Goal: Task Accomplishment & Management: Manage account settings

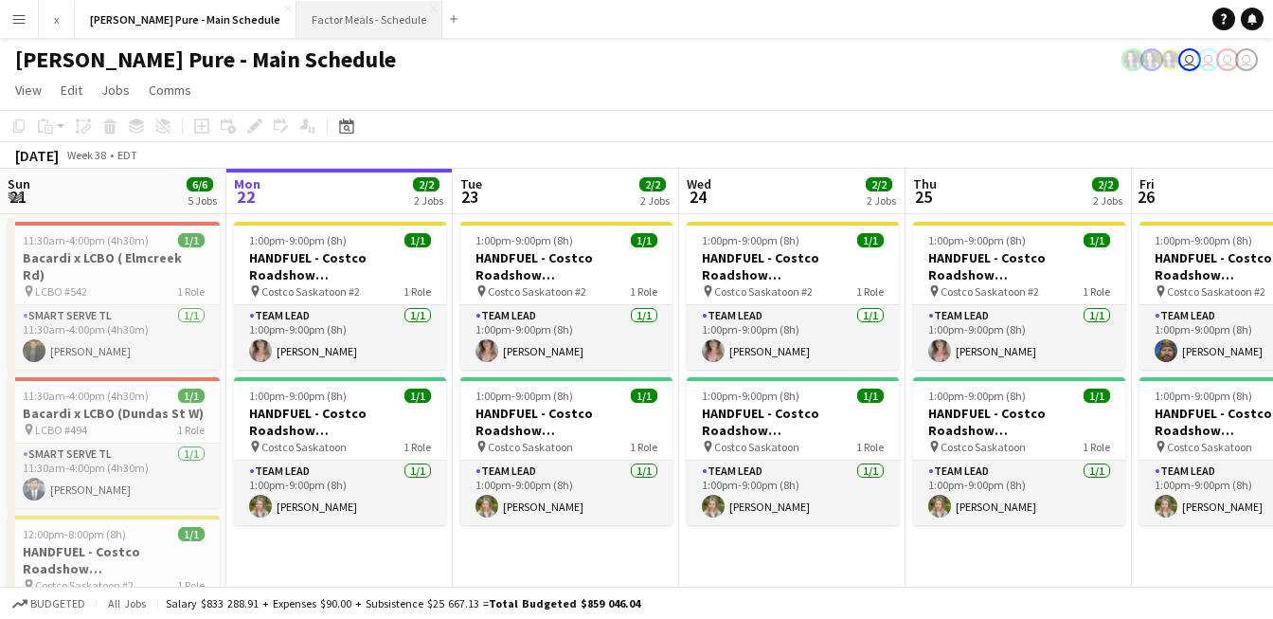
click at [296, 14] on button "Factor Meals - Schedule Close" at bounding box center [369, 19] width 146 height 37
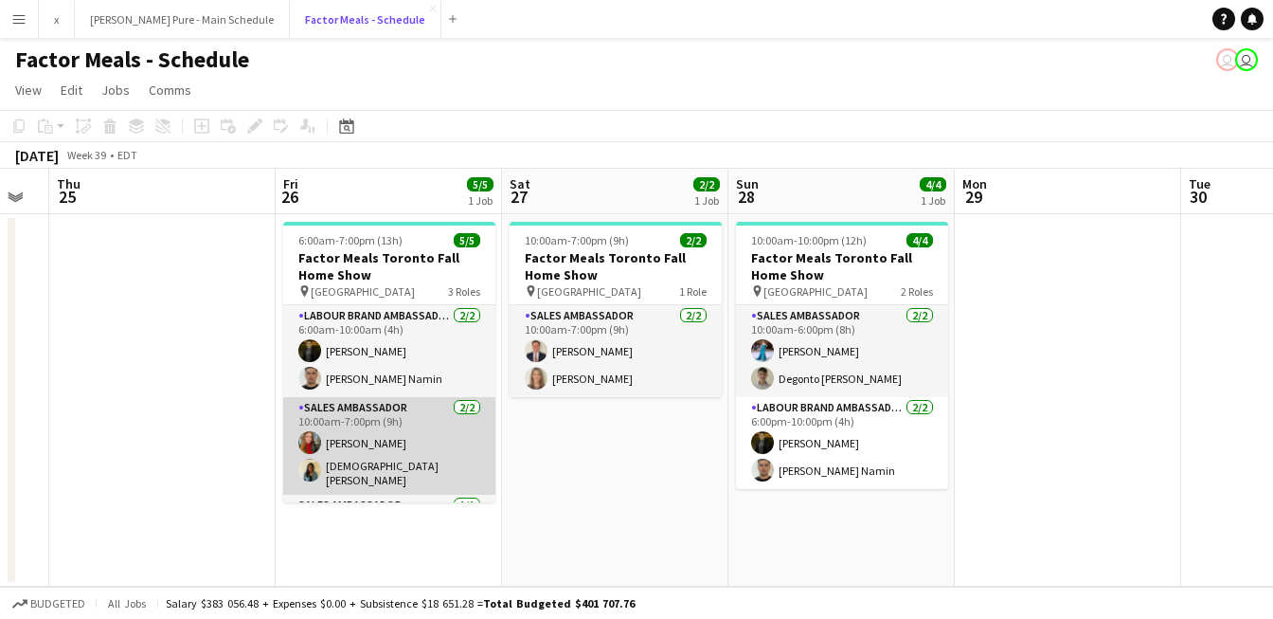
scroll to position [51, 0]
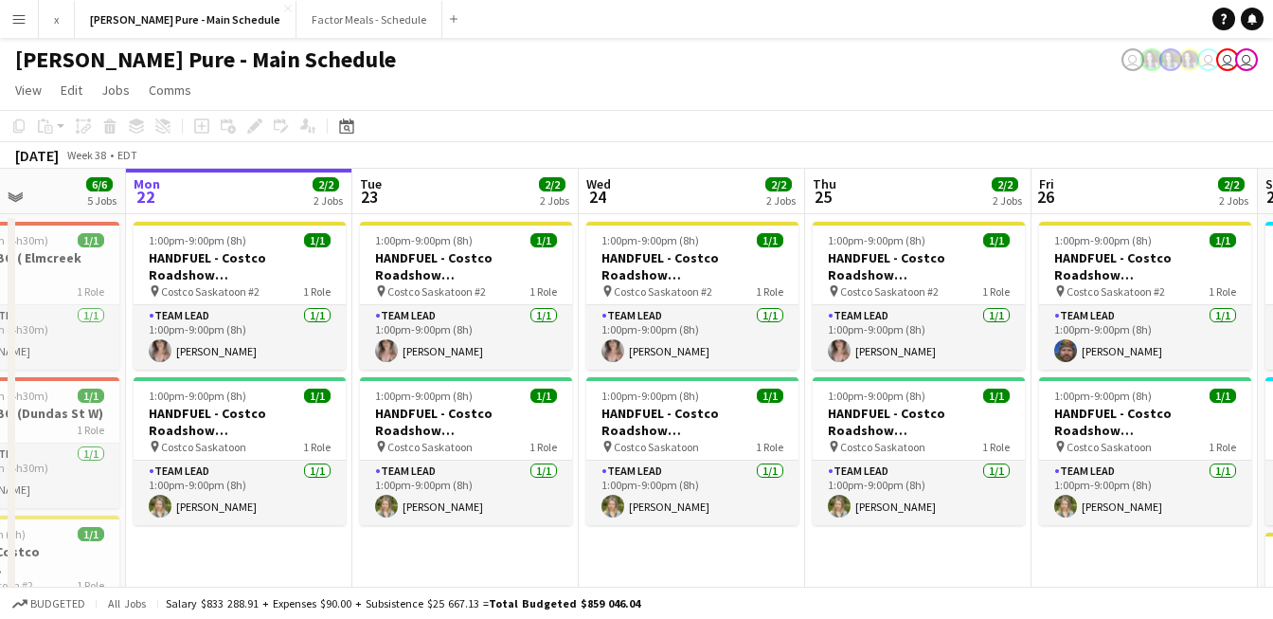
drag, startPoint x: 532, startPoint y: 194, endPoint x: 384, endPoint y: 243, distance: 156.7
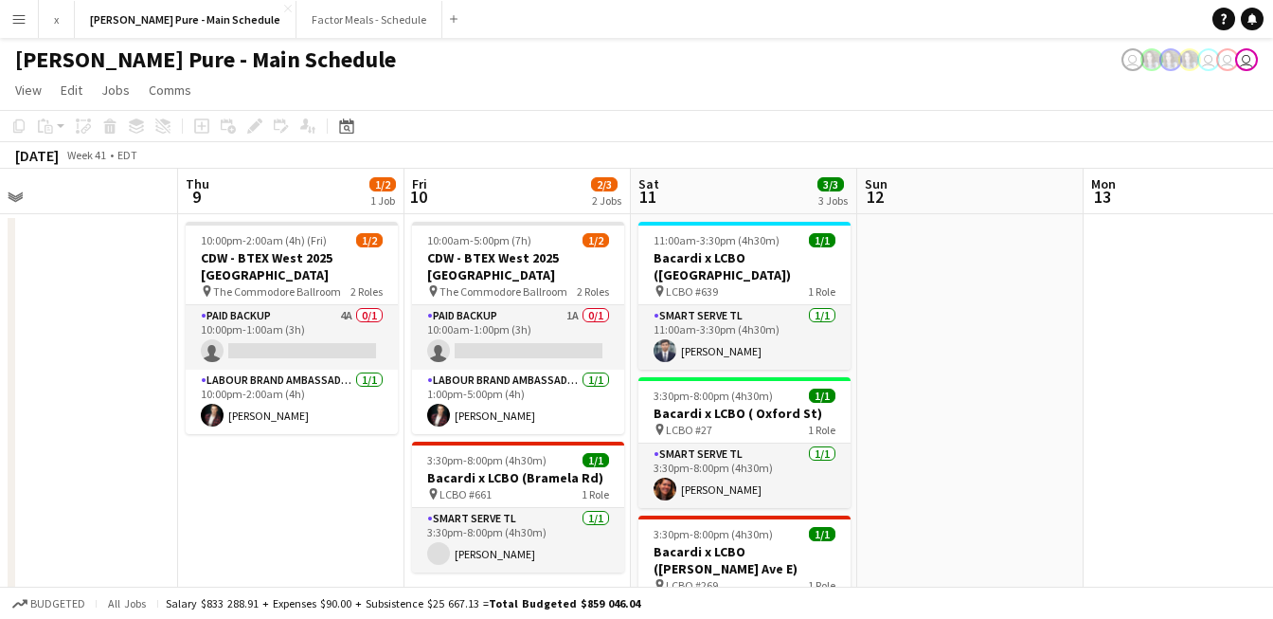
scroll to position [0, 731]
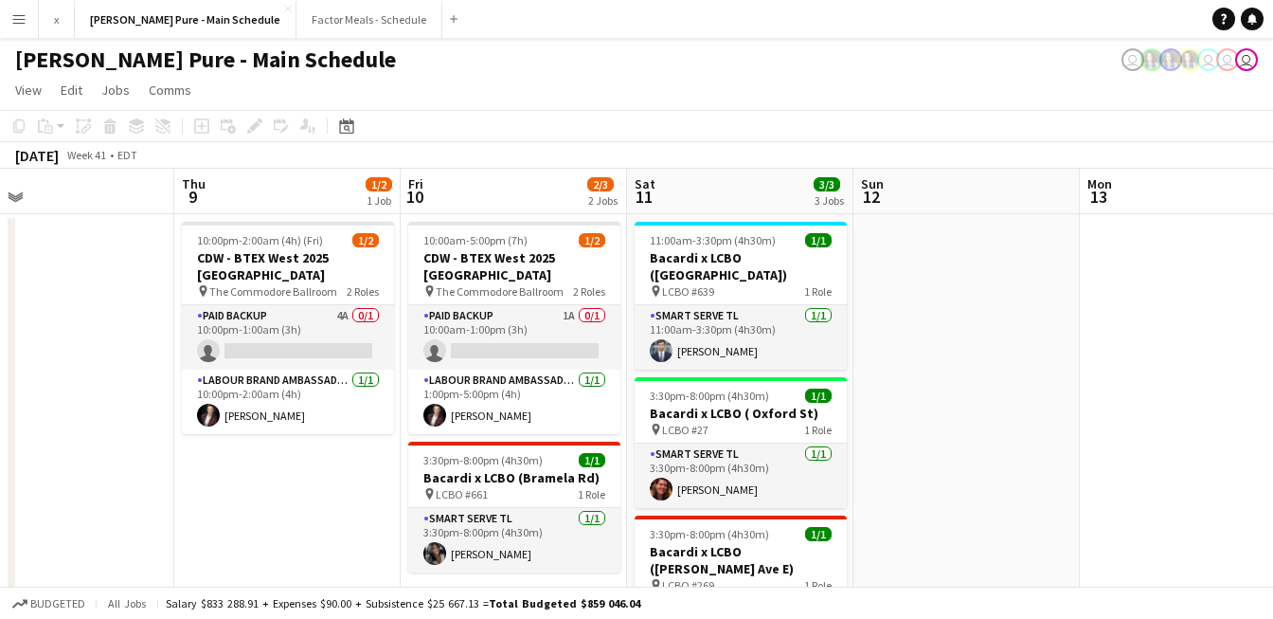
click at [21, 20] on app-icon "Menu" at bounding box center [18, 18] width 15 height 15
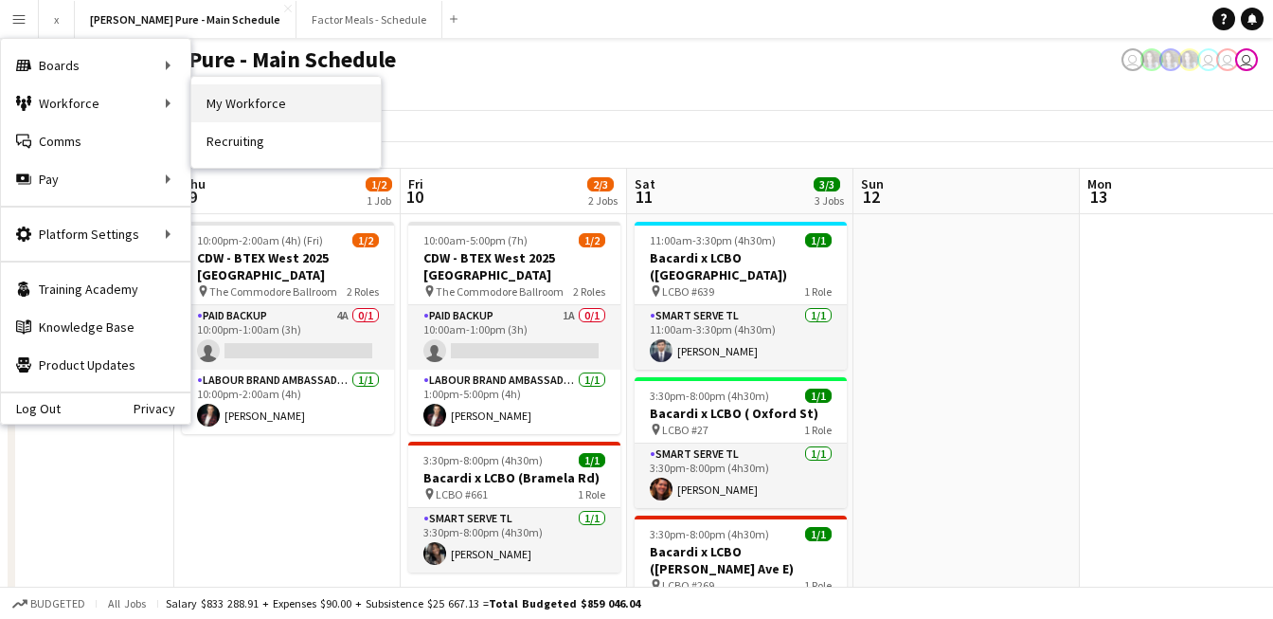
click at [253, 106] on link "My Workforce" at bounding box center [285, 103] width 189 height 38
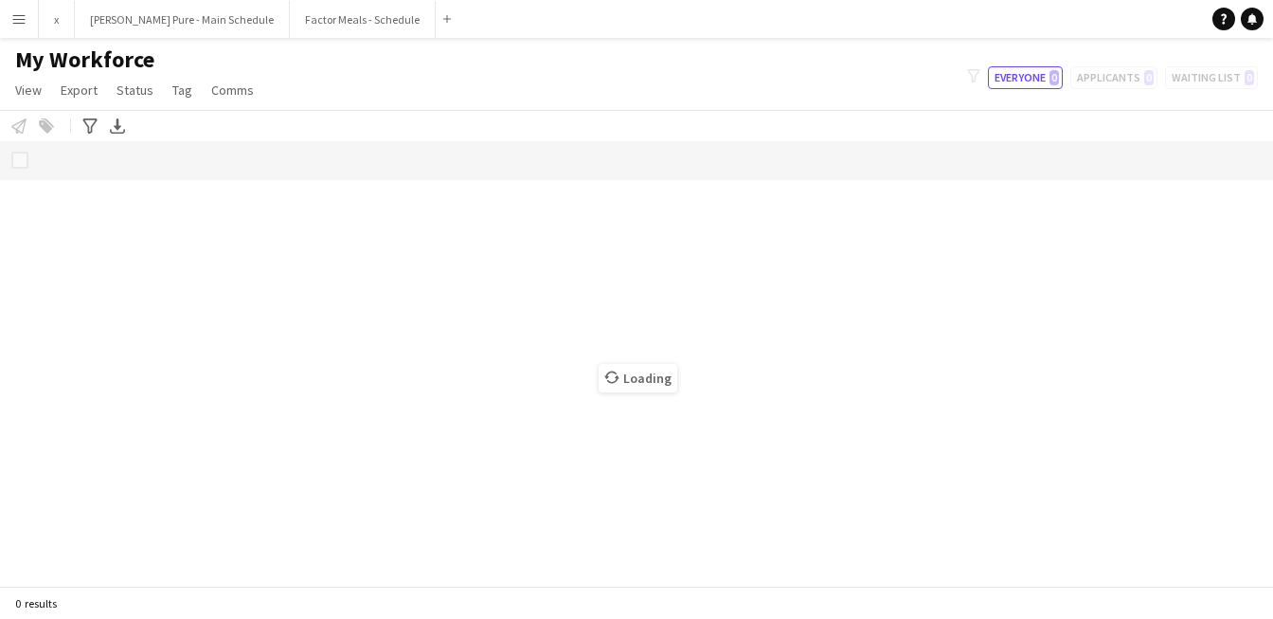
click at [201, 152] on main "My Workforce View Views Default view Tag New view Update view Delete view Edit …" at bounding box center [636, 315] width 1273 height 555
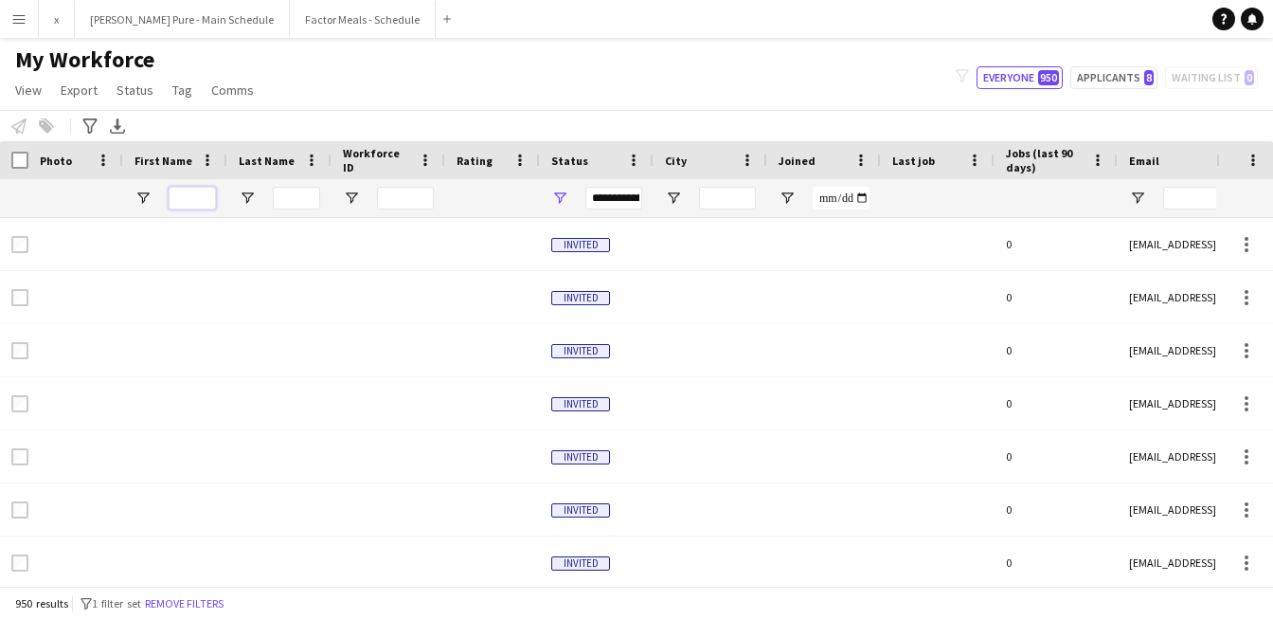
click at [180, 190] on input "First Name Filter Input" at bounding box center [192, 198] width 47 height 23
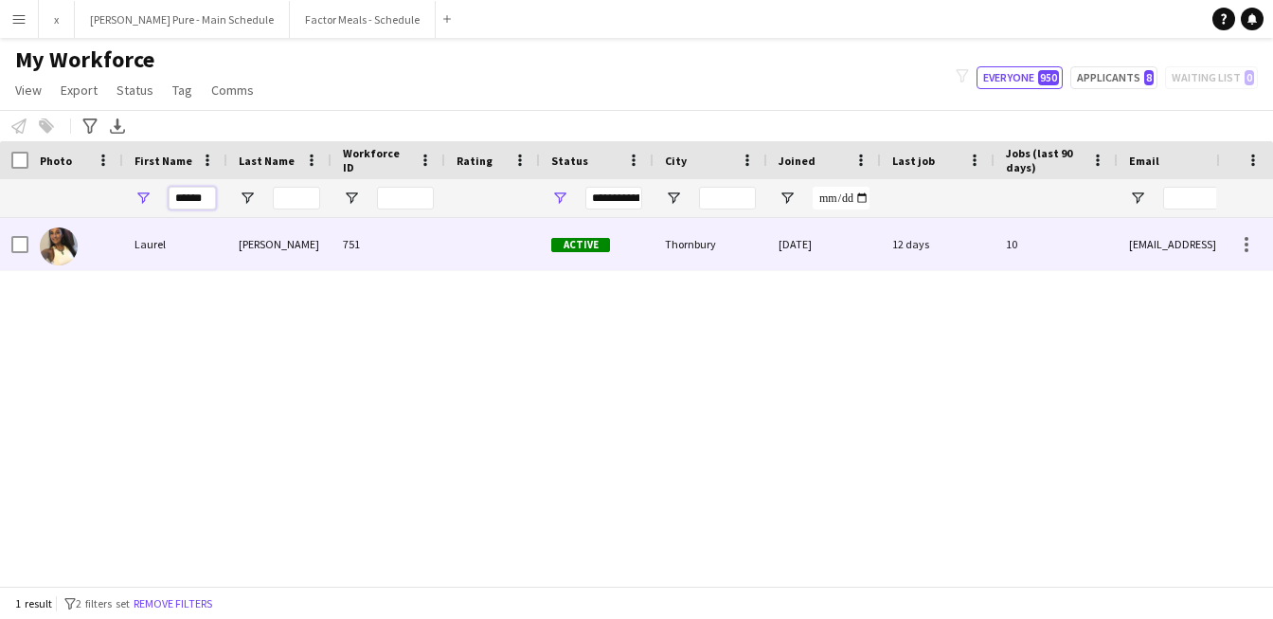
type input "******"
click at [56, 246] on img at bounding box center [59, 246] width 38 height 38
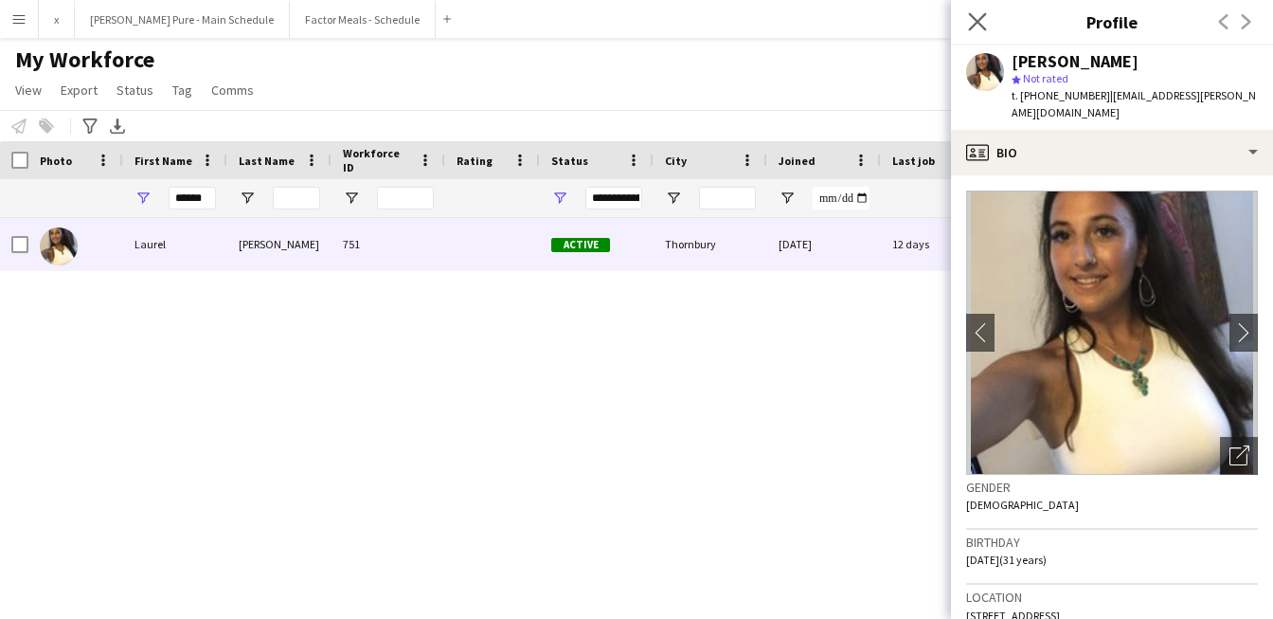
click at [967, 22] on app-icon "Close pop-in" at bounding box center [977, 22] width 27 height 27
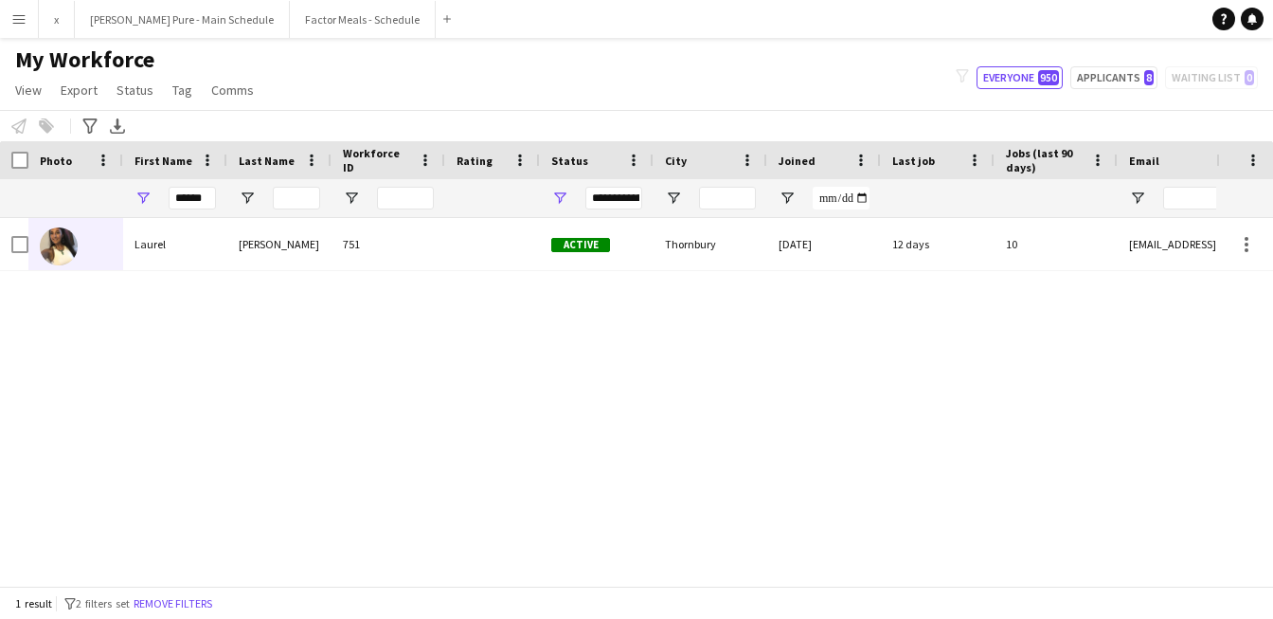
click at [888, 78] on div "My Workforce View Views Default view Tag New view Update view Delete view Edit …" at bounding box center [636, 77] width 1273 height 64
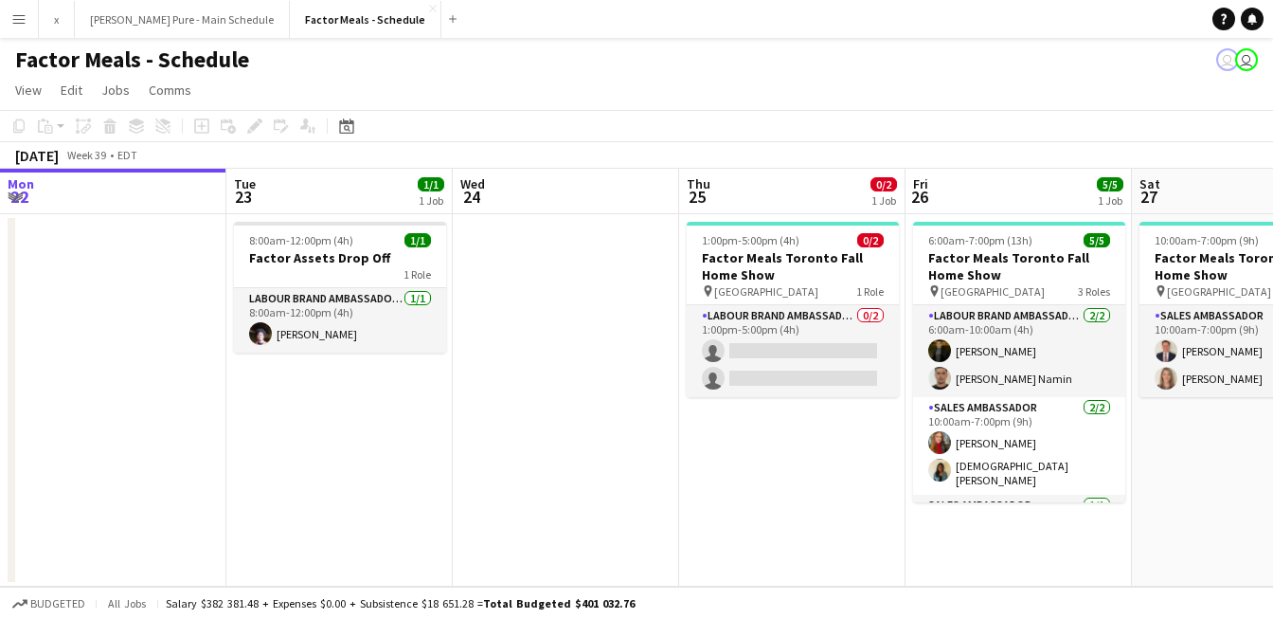
scroll to position [51, 0]
